Goal: Task Accomplishment & Management: Manage account settings

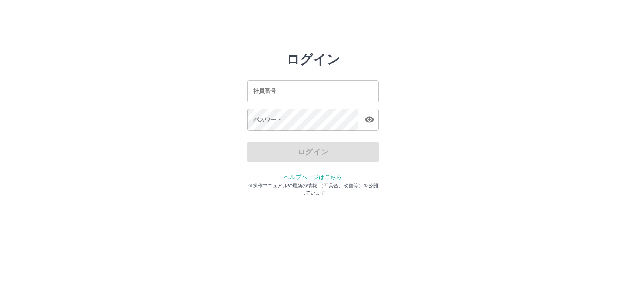
click at [275, 91] on input "社員番号" at bounding box center [312, 91] width 131 height 22
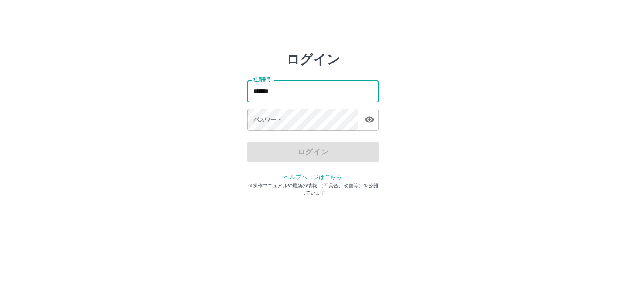
type input "*******"
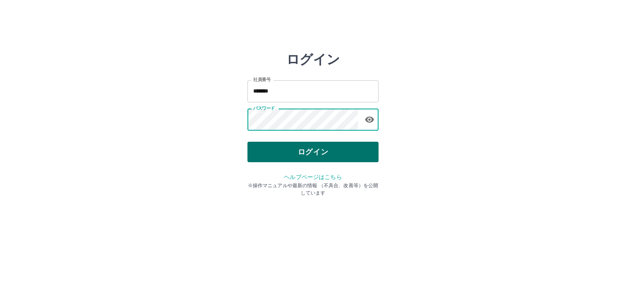
click at [311, 159] on button "ログイン" at bounding box center [312, 152] width 131 height 20
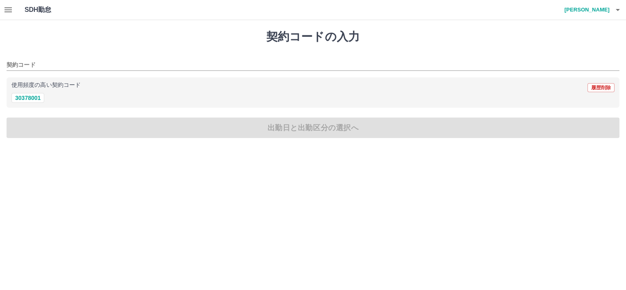
click at [14, 7] on button "button" at bounding box center [8, 10] width 16 height 20
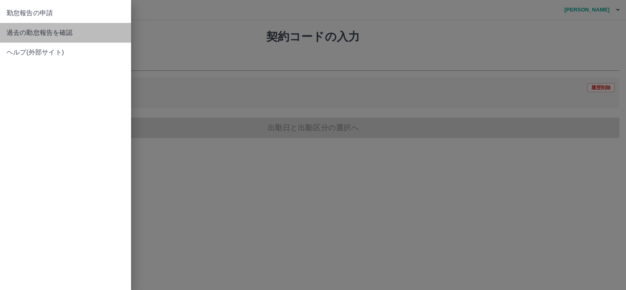
click at [23, 37] on span "過去の勤怠報告を確認" at bounding box center [66, 33] width 118 height 10
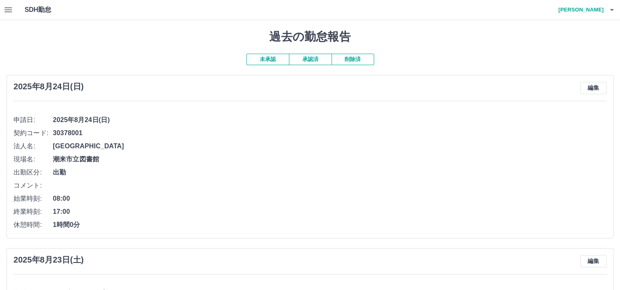
click at [602, 14] on h4 "[PERSON_NAME]" at bounding box center [578, 10] width 49 height 20
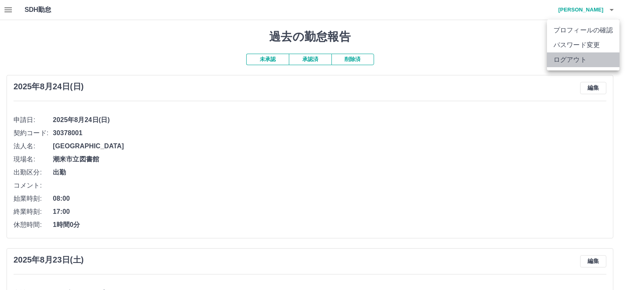
click at [589, 59] on li "ログアウト" at bounding box center [583, 59] width 72 height 15
